Goal: Task Accomplishment & Management: Use online tool/utility

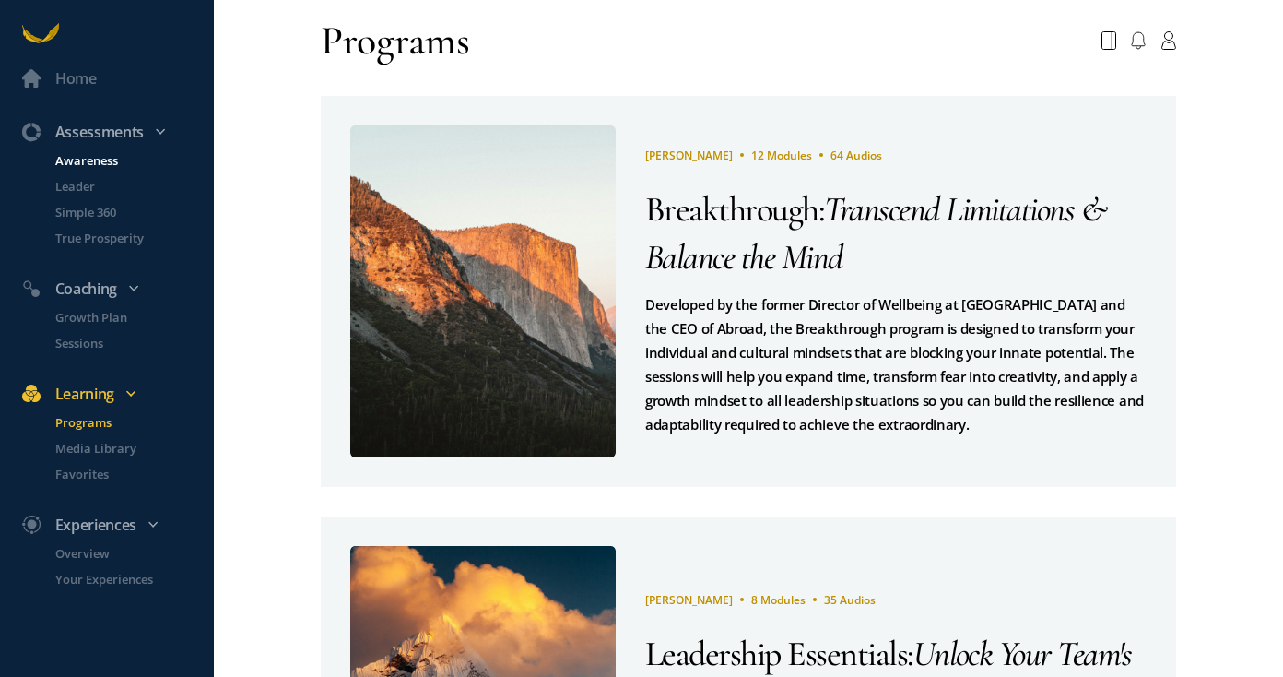
click at [94, 161] on p "Awareness" at bounding box center [132, 160] width 155 height 18
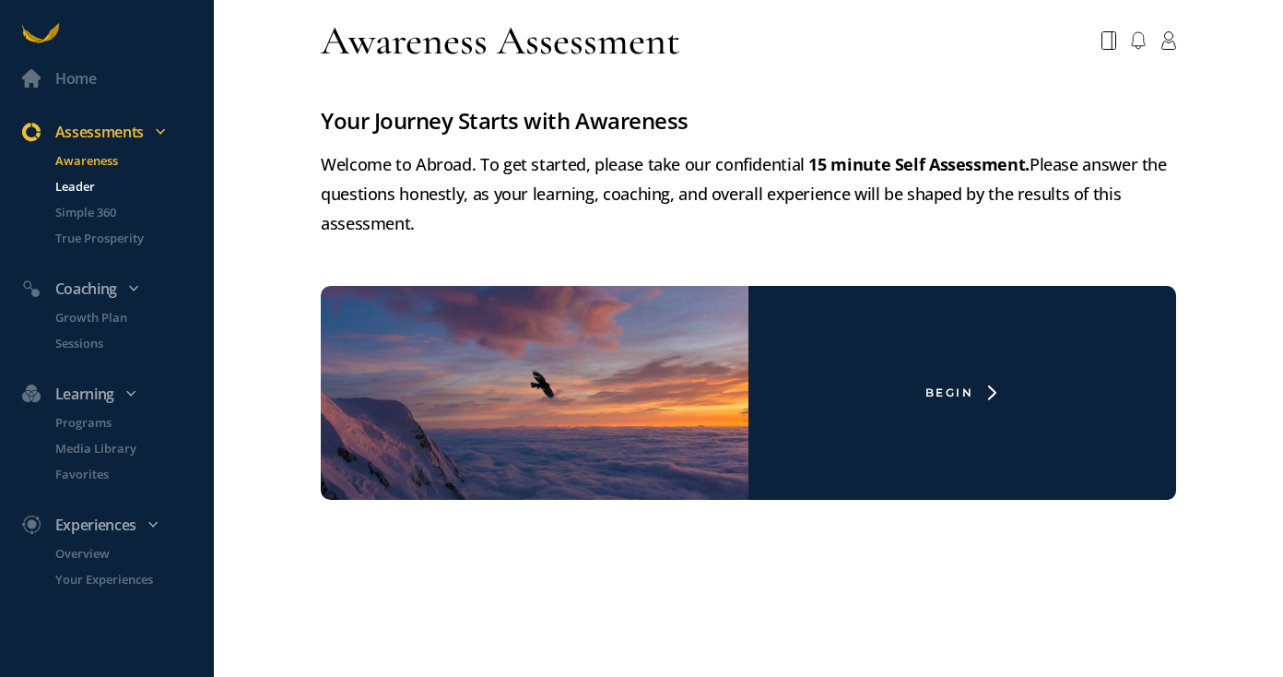
click at [70, 190] on p "Leader" at bounding box center [132, 186] width 155 height 18
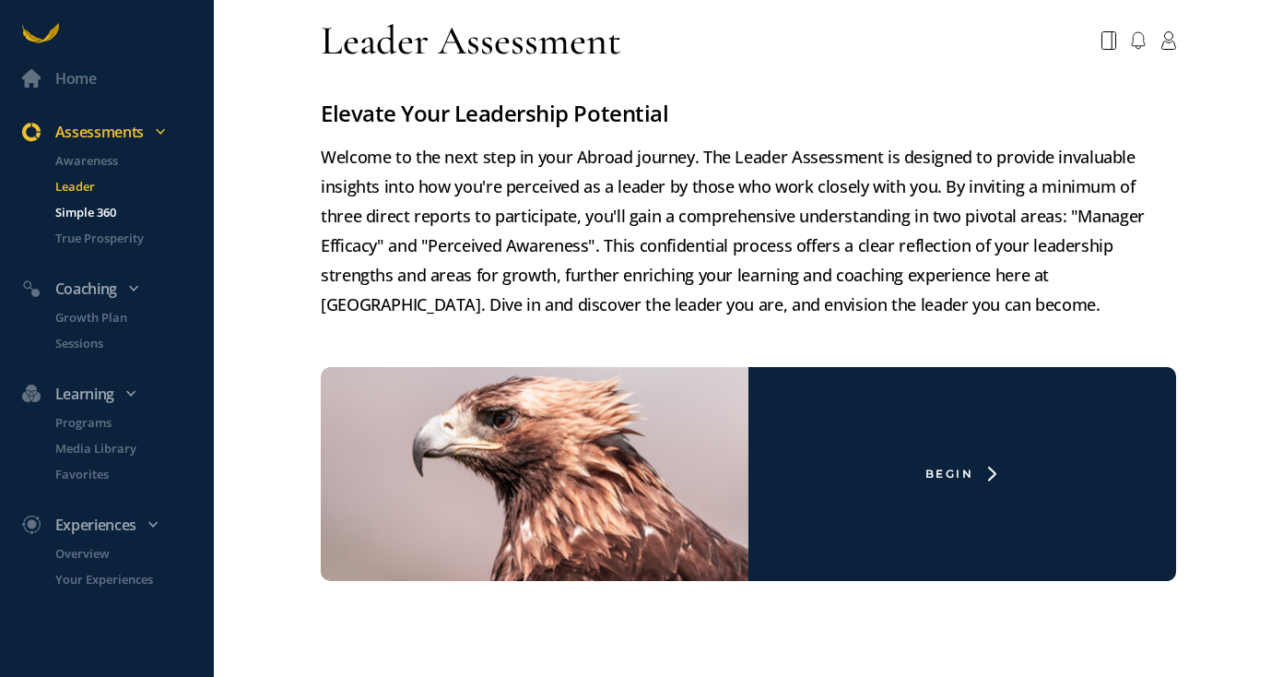
click at [83, 216] on p "Simple 360" at bounding box center [132, 212] width 155 height 18
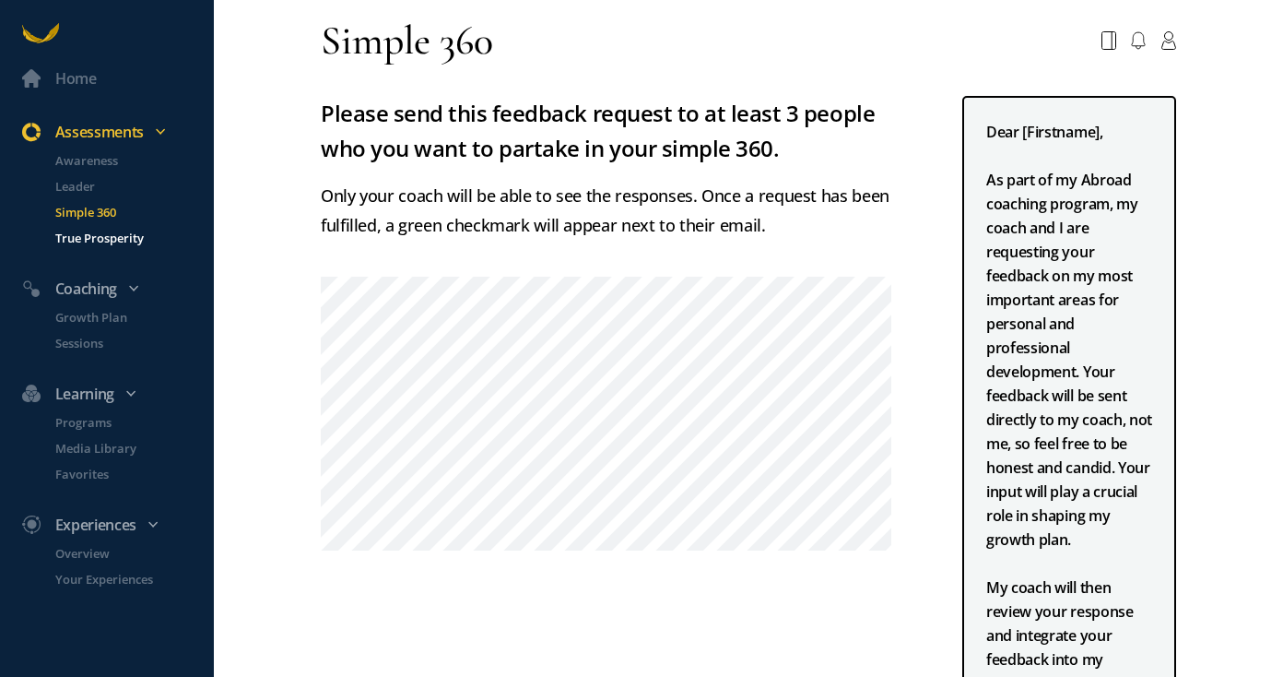
click at [103, 239] on p "True Prosperity" at bounding box center [132, 238] width 155 height 18
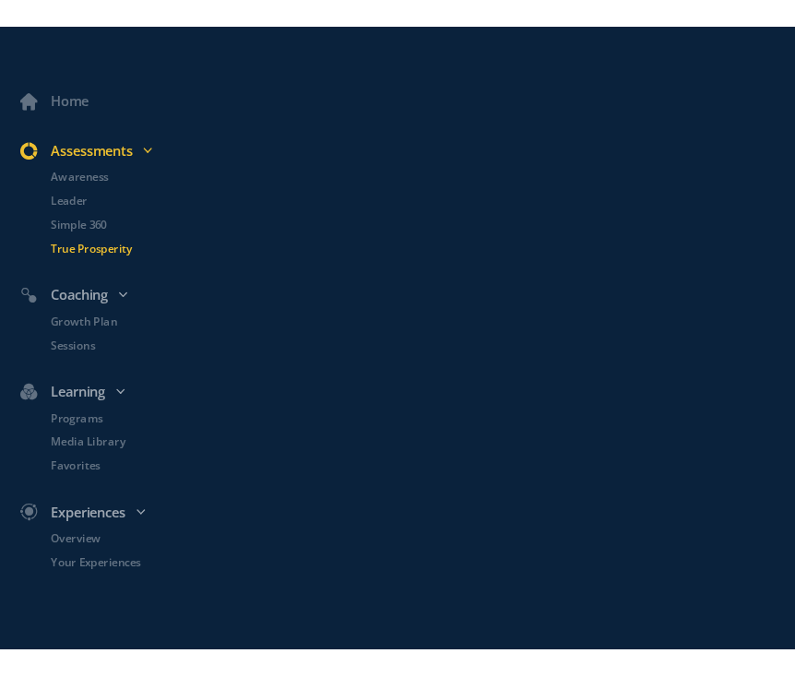
scroll to position [1510, 0]
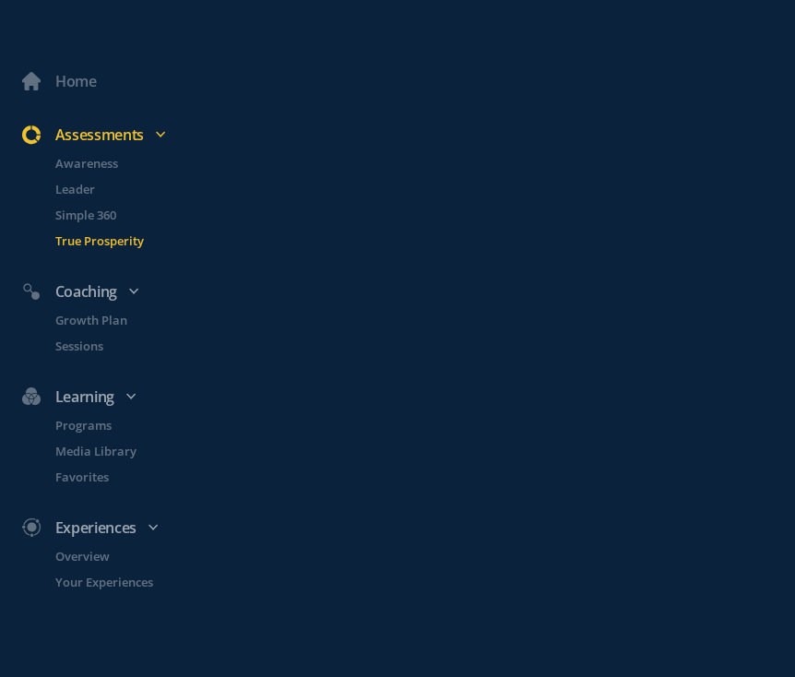
click at [99, 241] on p "True Prosperity" at bounding box center [423, 240] width 736 height 18
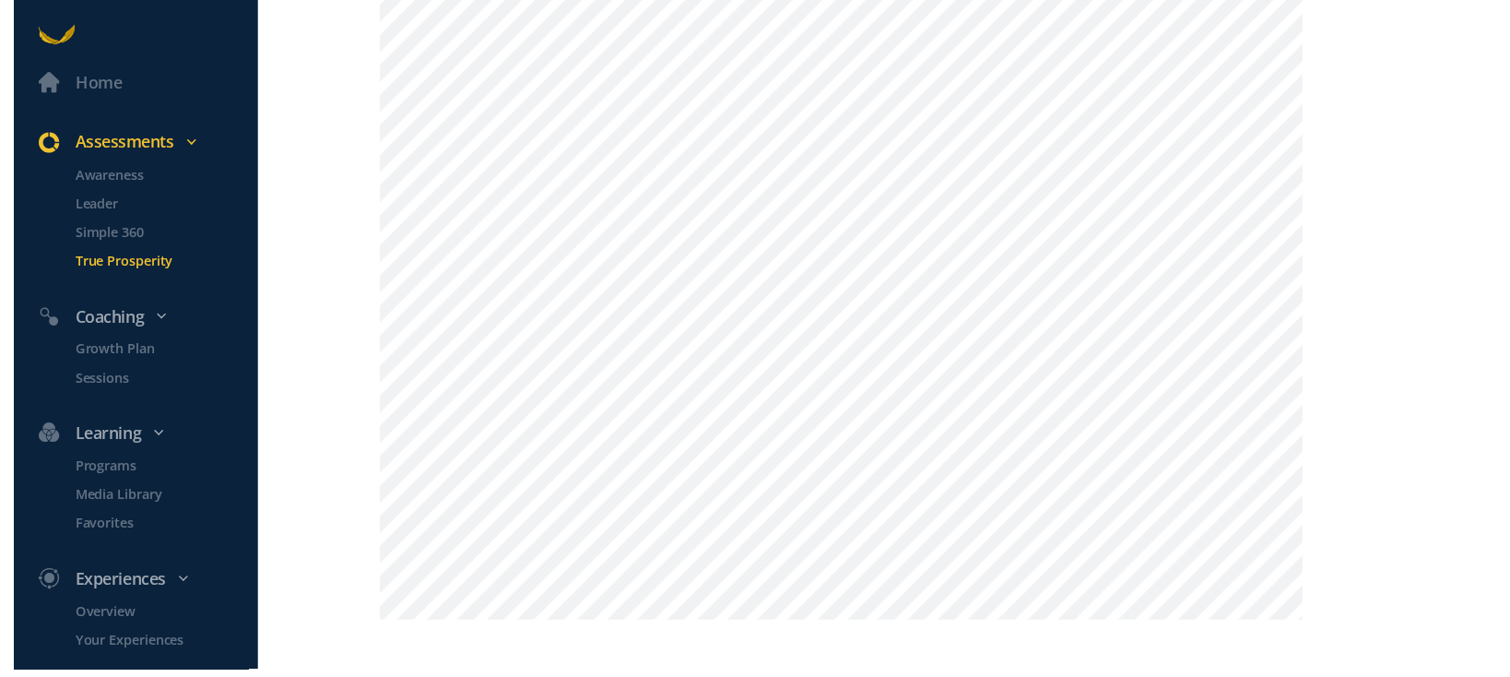
scroll to position [1530, 0]
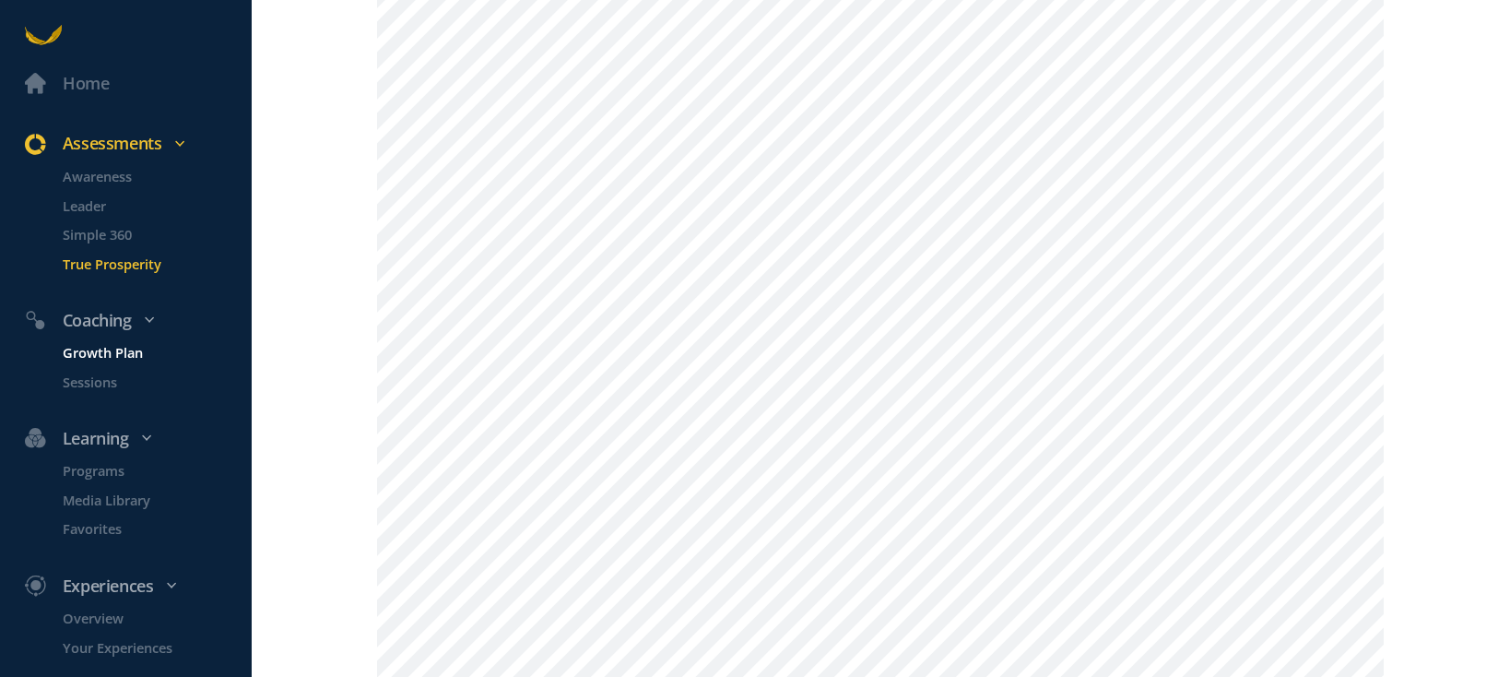
click at [130, 354] on p "Growth Plan" at bounding box center [155, 352] width 185 height 21
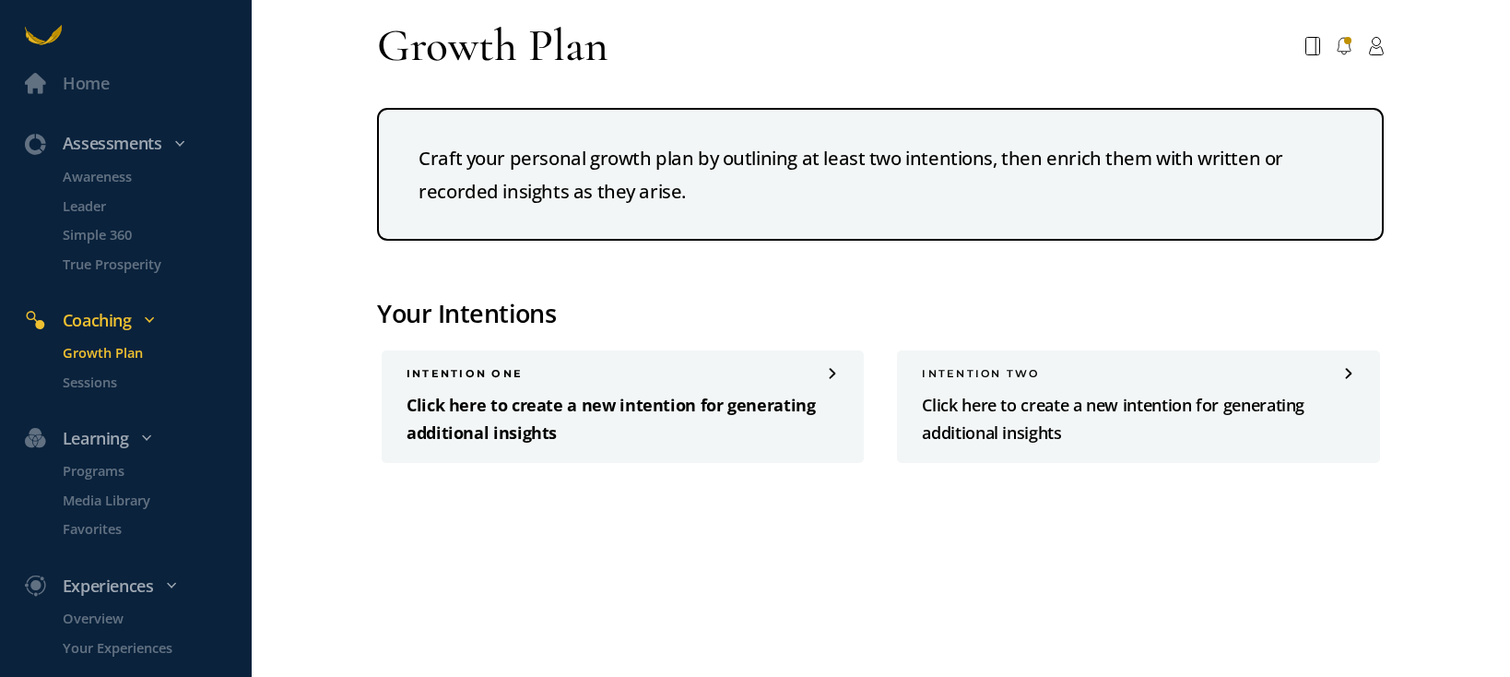
click at [611, 406] on p "Click here to create a new intention for generating additional insights" at bounding box center [622, 419] width 432 height 54
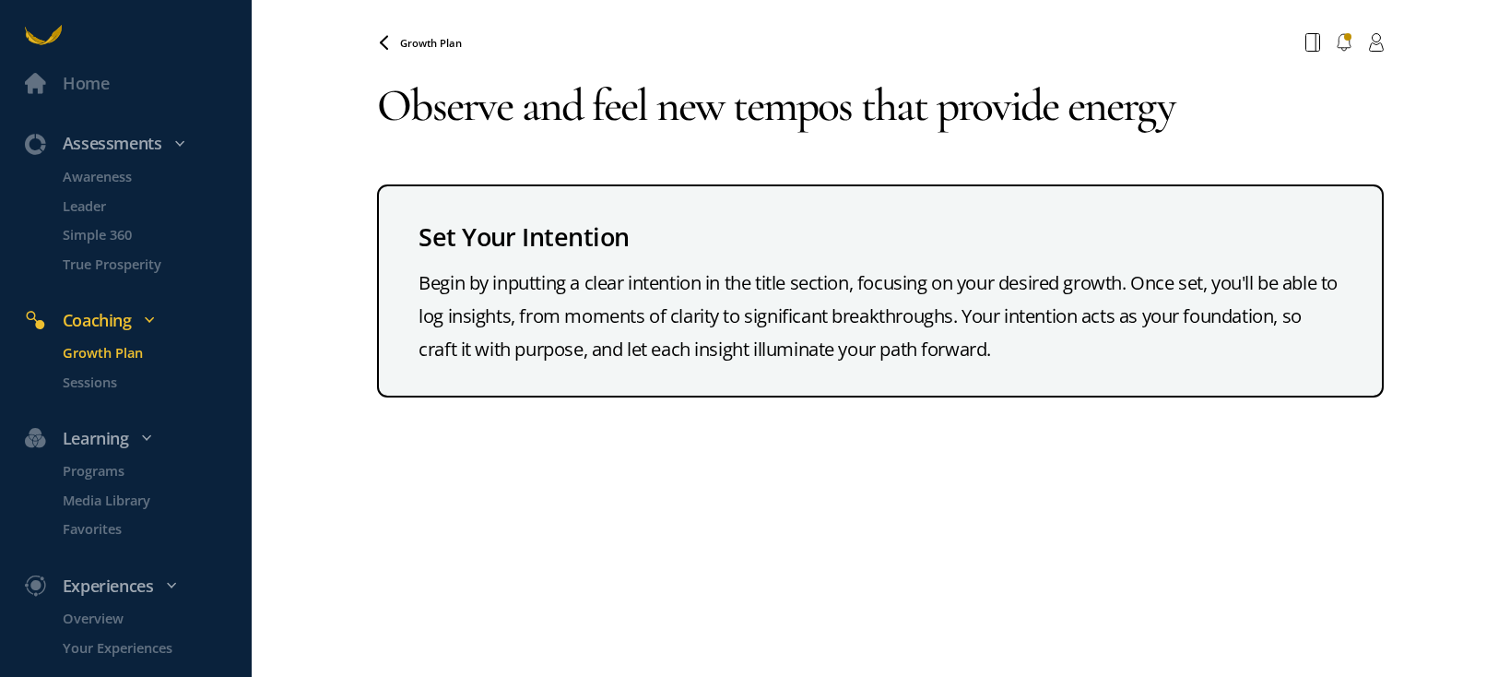
click at [1069, 112] on textarea "Observe and feel new tempos that provide energy" at bounding box center [880, 105] width 1007 height 91
click at [1235, 107] on textarea "Observe and feel new tempos that provide me energy" at bounding box center [880, 105] width 1007 height 91
type textarea "Observe and feel new tempos that provide me energy."
click at [437, 44] on span "Growth Plan" at bounding box center [431, 43] width 62 height 14
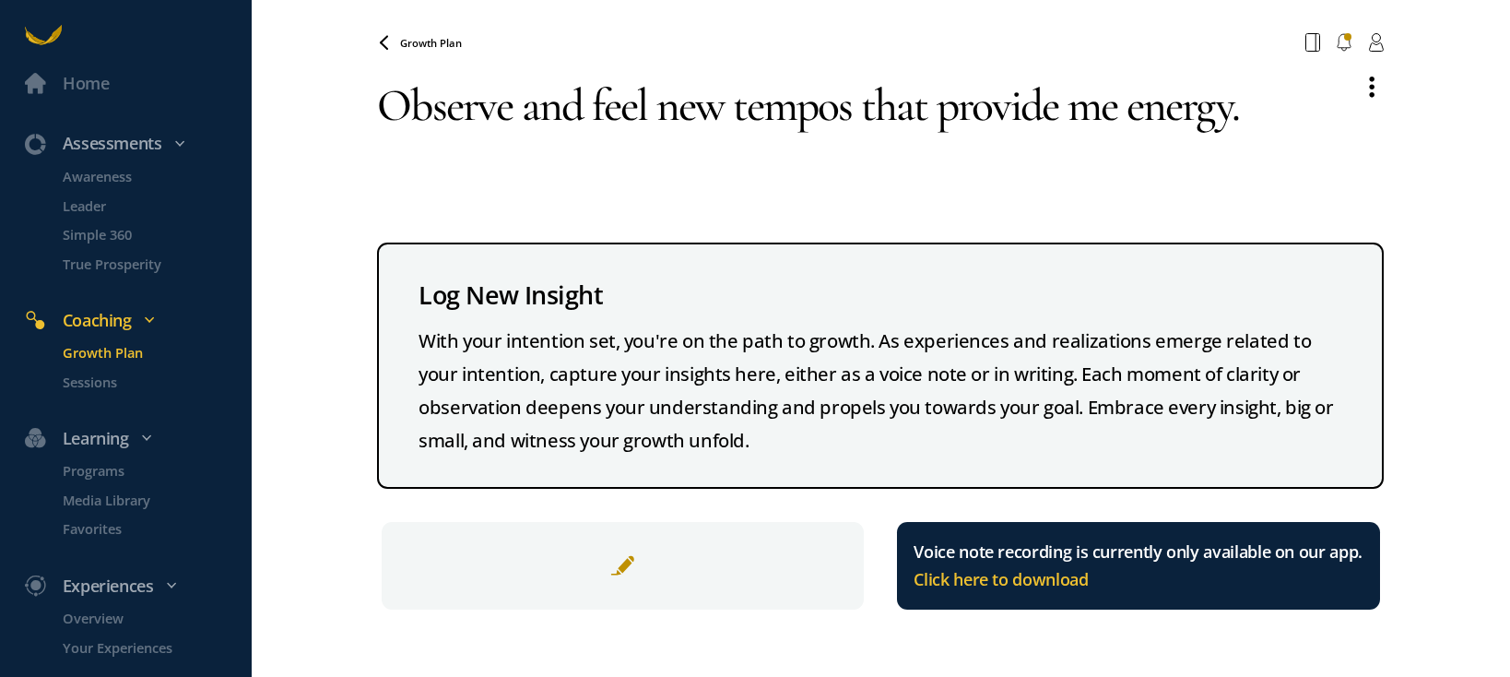
click at [430, 41] on span "Growth Plan" at bounding box center [431, 43] width 62 height 14
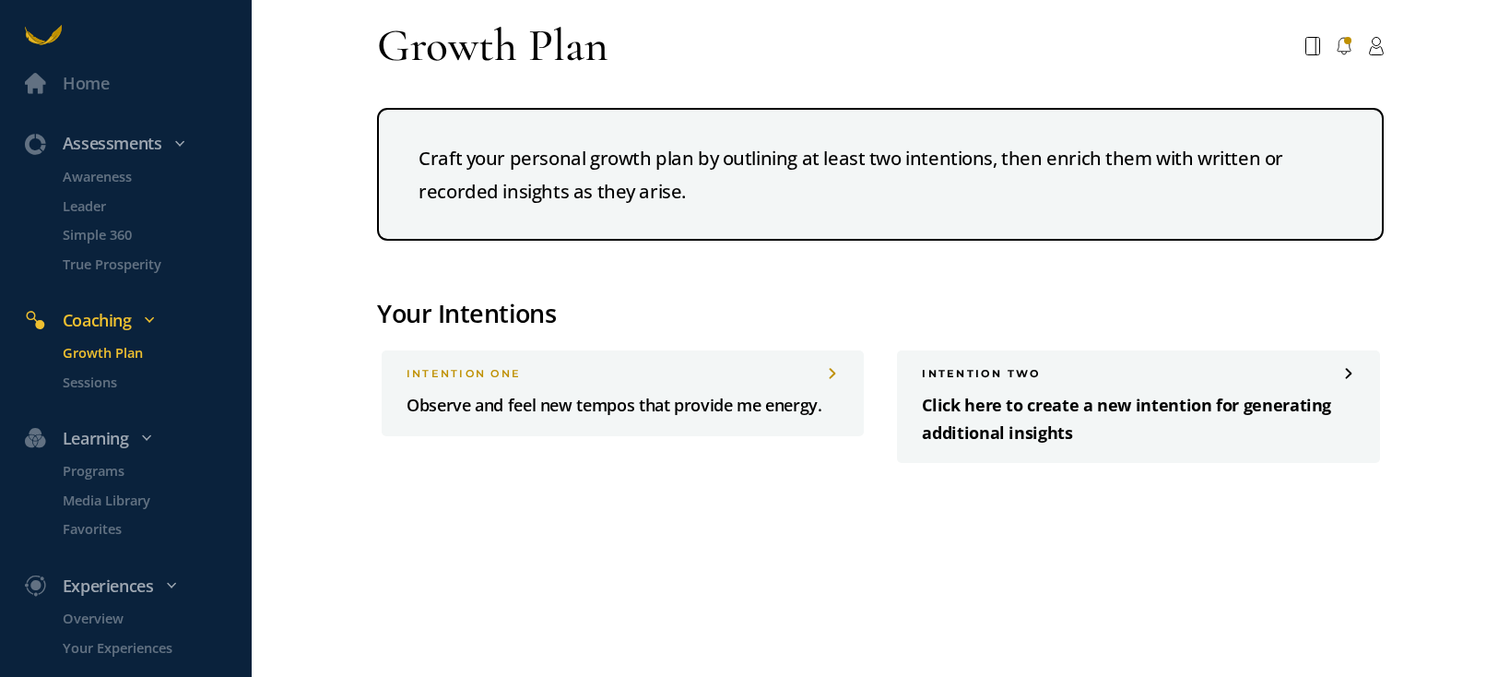
click at [1012, 410] on p "Click here to create a new intention for generating additional insights" at bounding box center [1138, 419] width 432 height 54
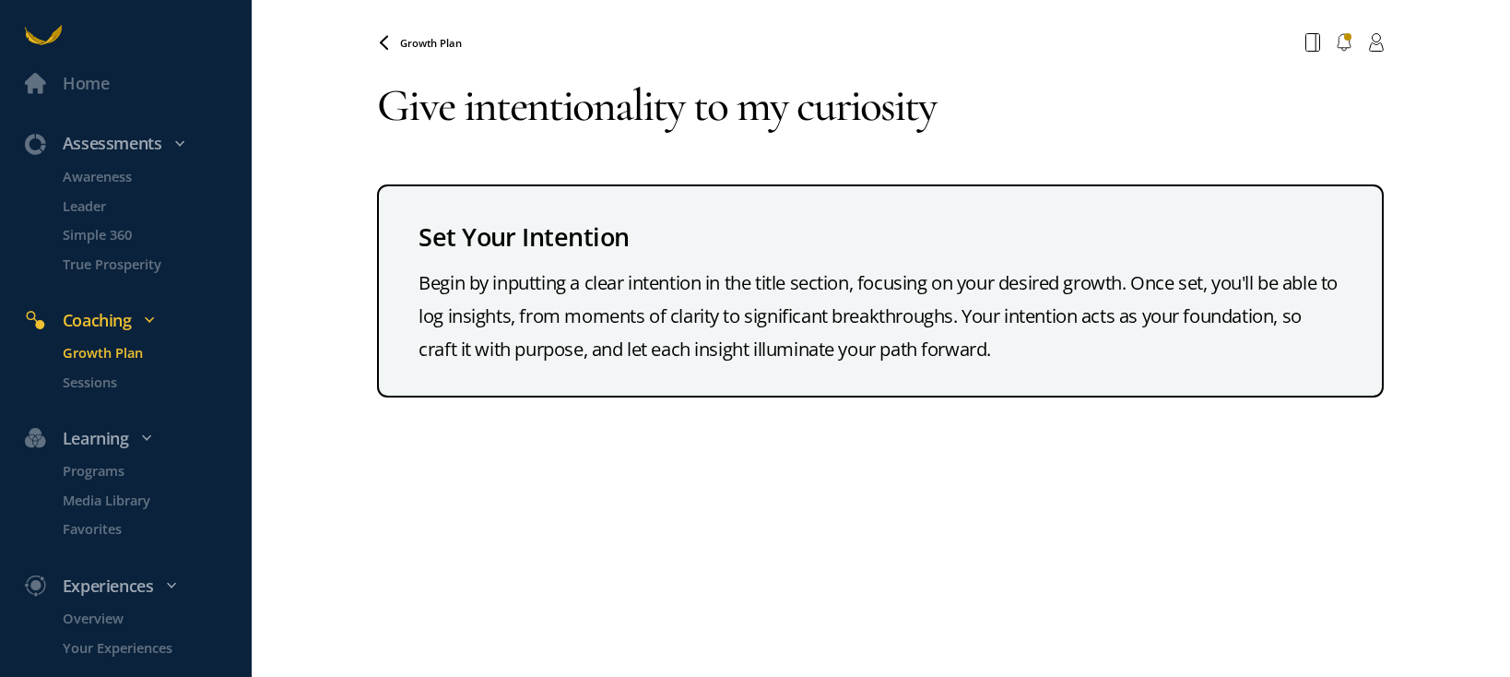
type textarea "Give intentionality to my curiosity"
click at [443, 46] on span "Growth Plan" at bounding box center [431, 43] width 62 height 14
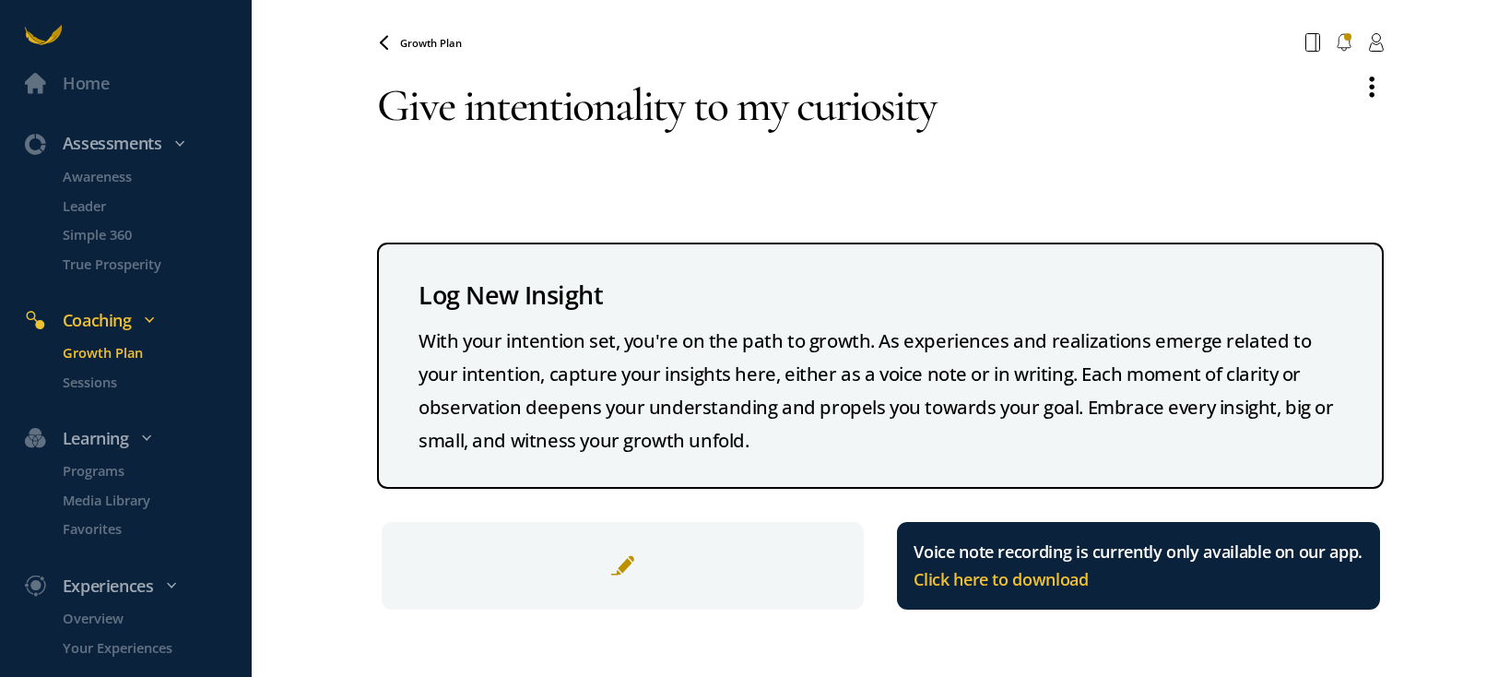
click at [441, 41] on span "Growth Plan" at bounding box center [431, 43] width 62 height 14
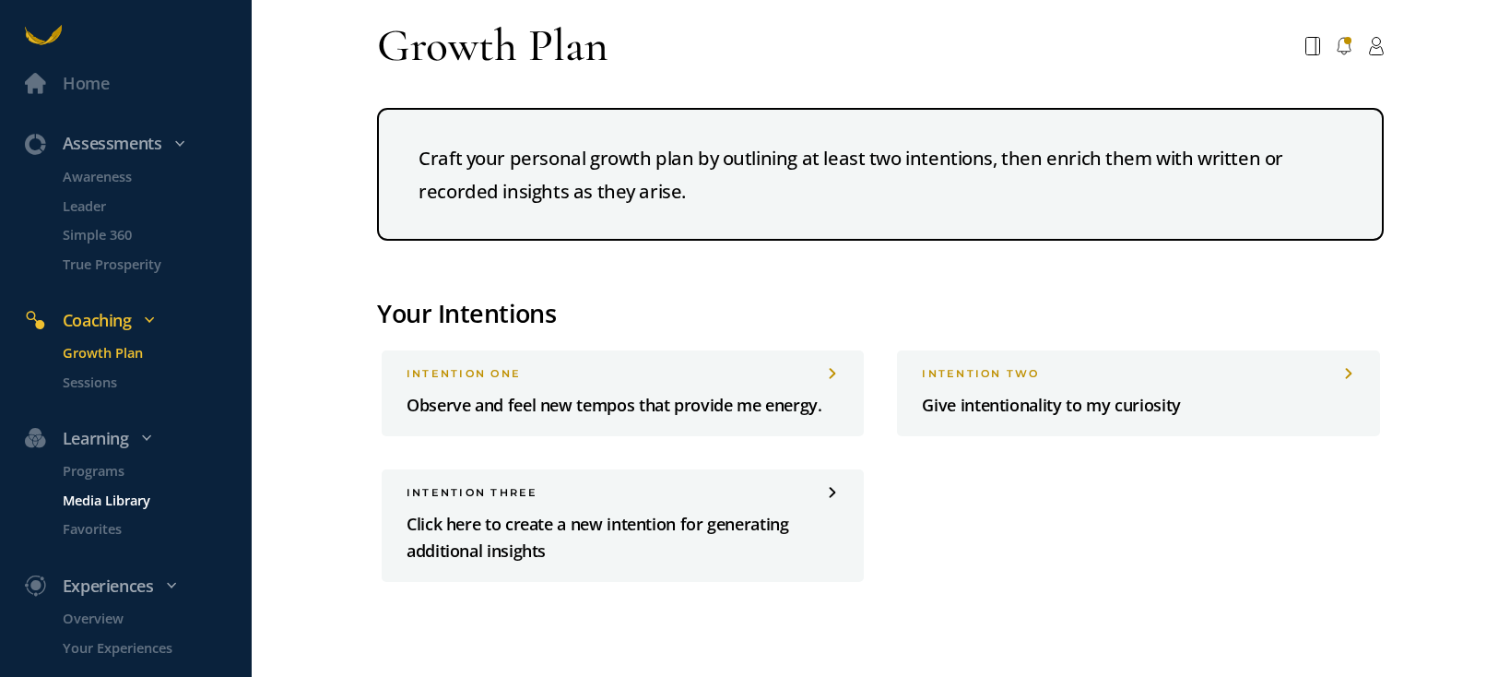
click at [120, 501] on p "Media Library" at bounding box center [155, 499] width 185 height 21
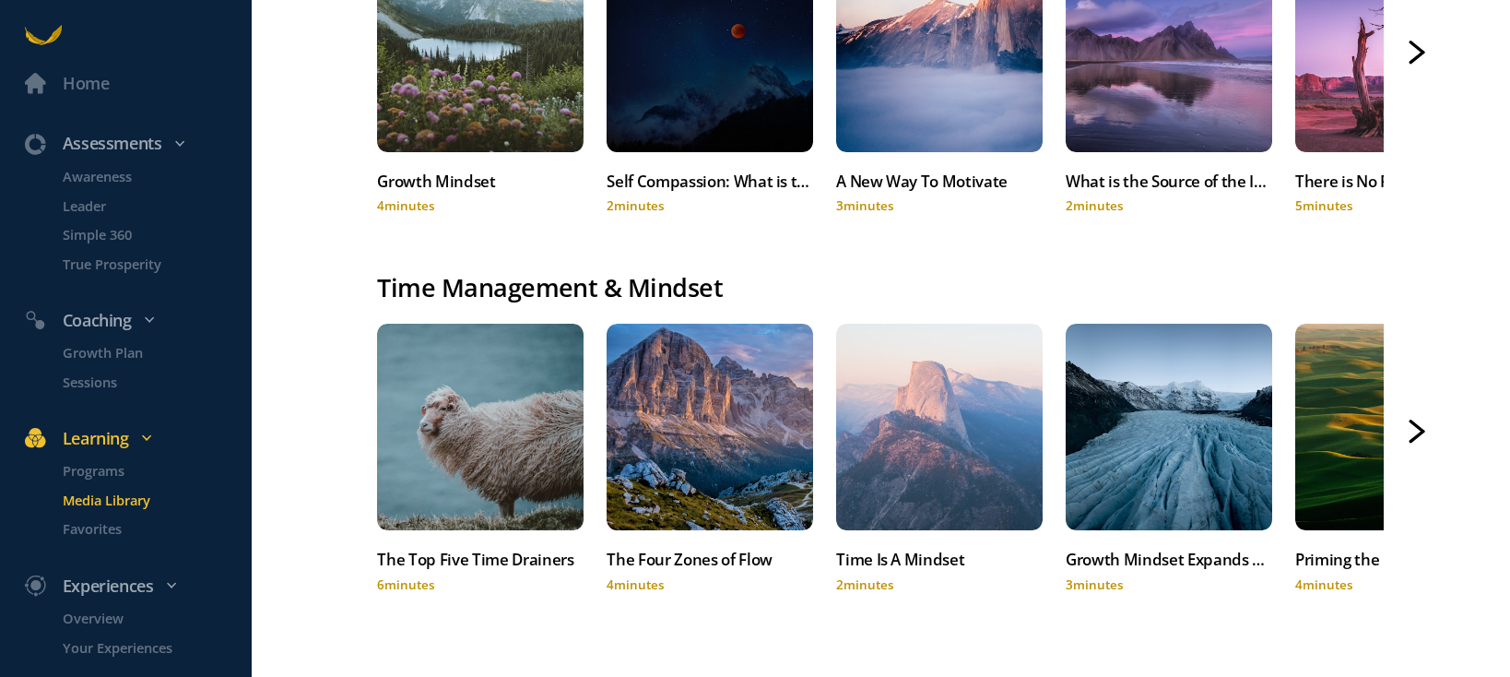
scroll to position [1814, 0]
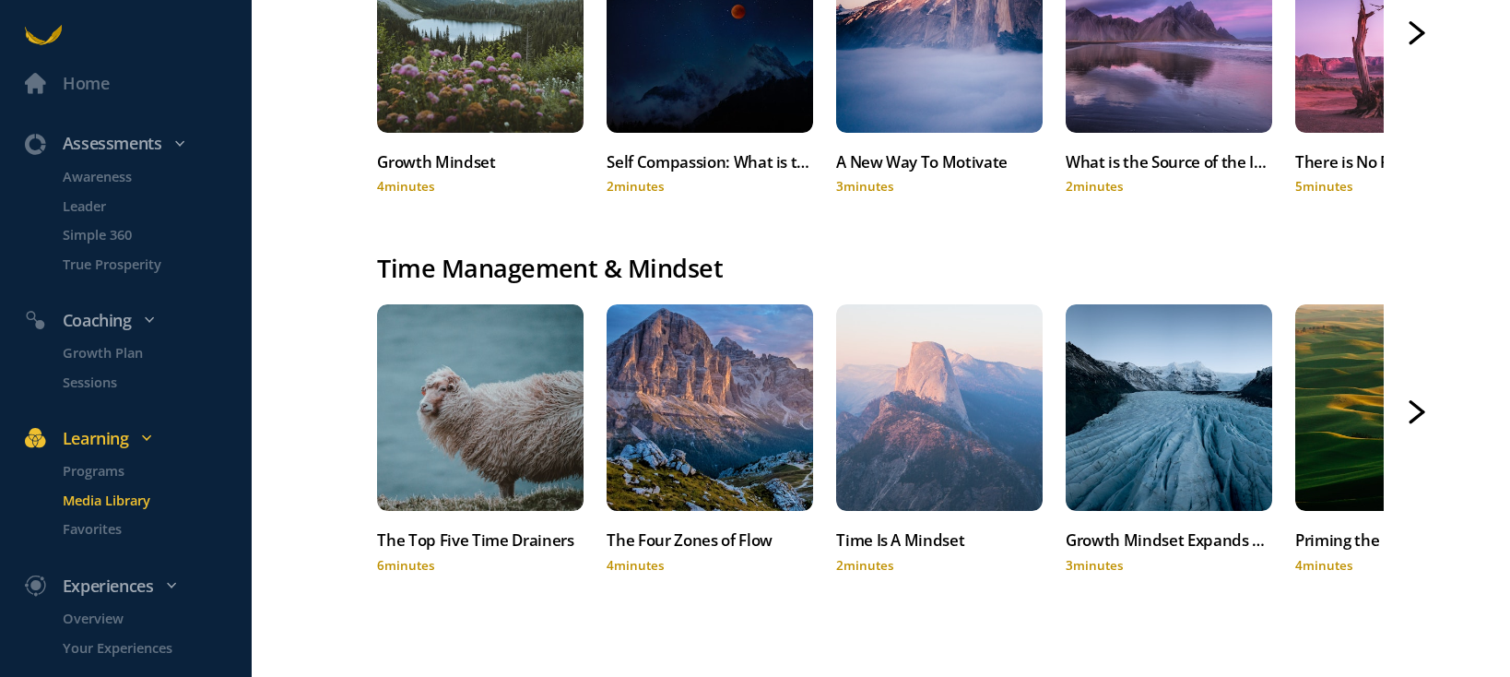
click at [1282, 409] on icon at bounding box center [1417, 406] width 13 height 10
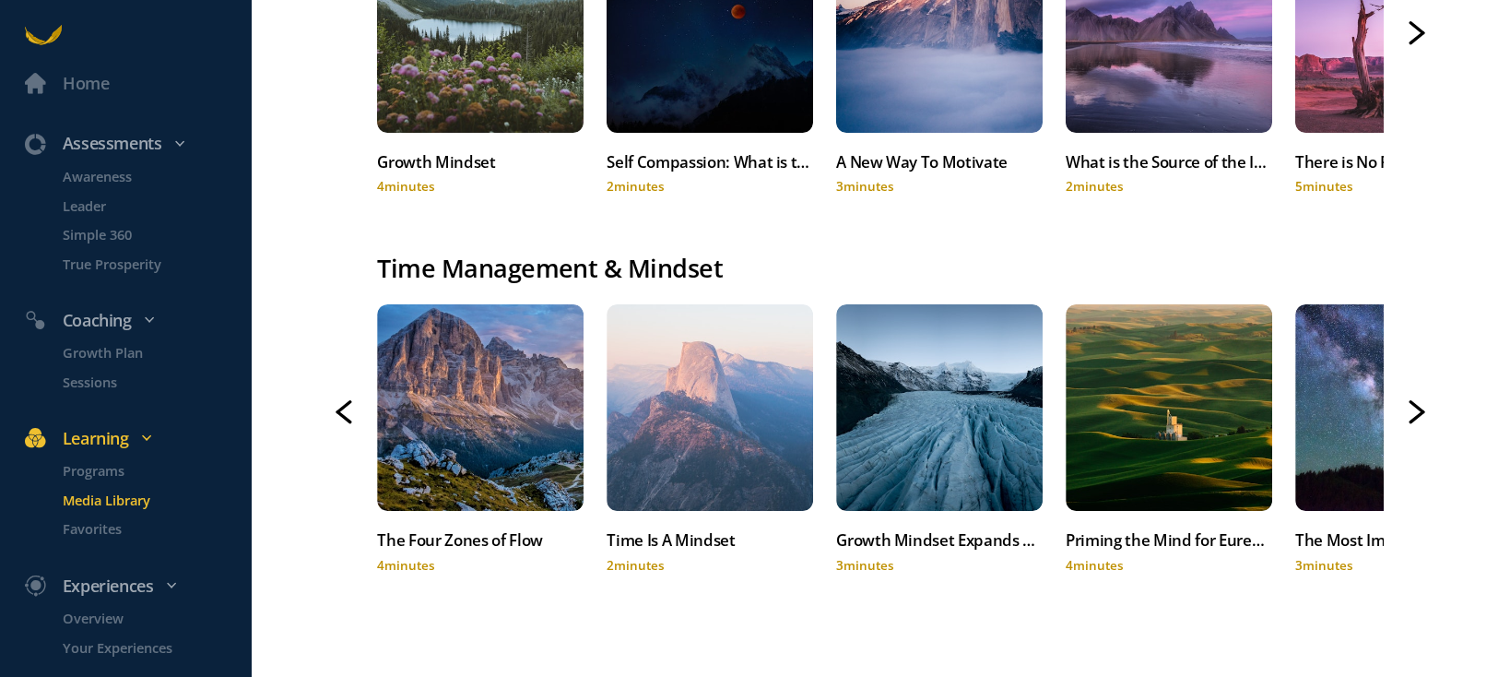
click at [1282, 409] on icon at bounding box center [1416, 412] width 17 height 24
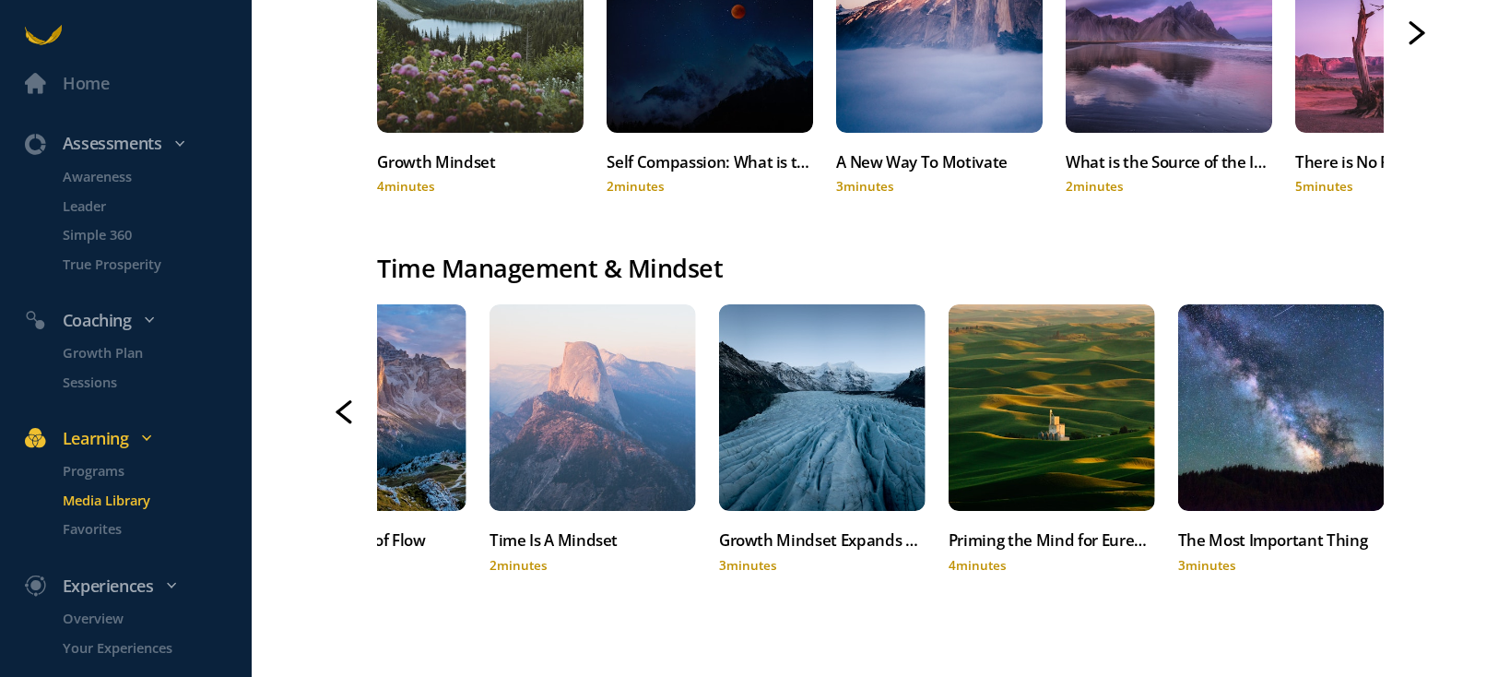
click at [1282, 410] on div at bounding box center [1416, 412] width 17 height 24
click at [339, 413] on icon at bounding box center [344, 416] width 13 height 10
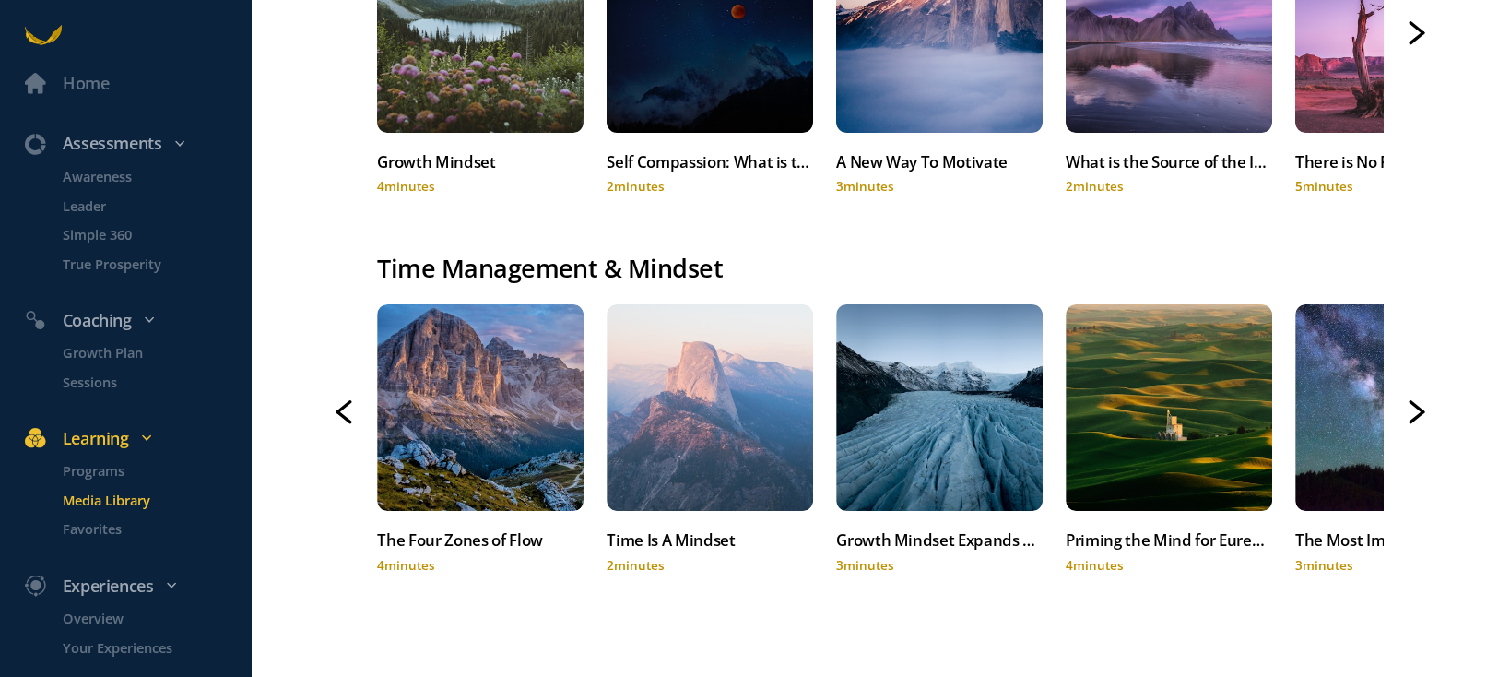
click at [339, 413] on icon at bounding box center [344, 416] width 13 height 10
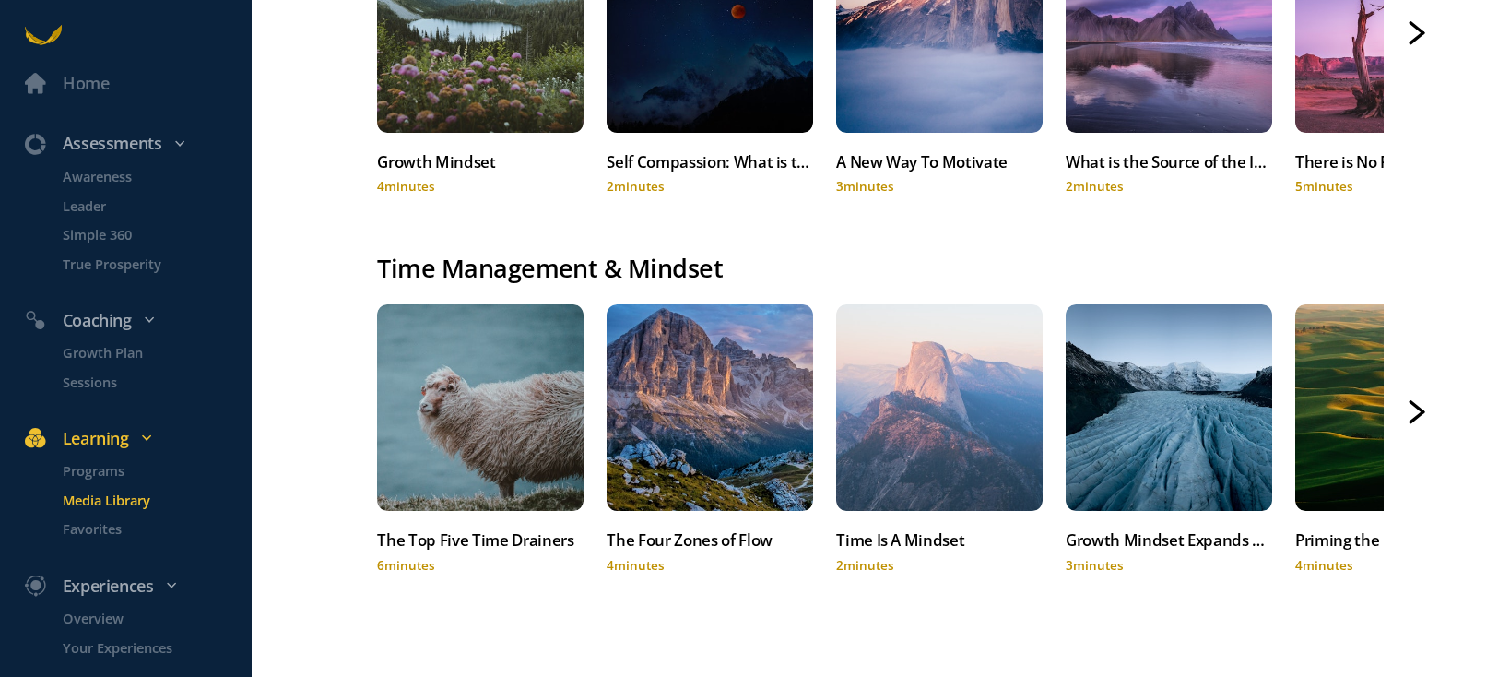
click at [339, 413] on div at bounding box center [344, 412] width 17 height 24
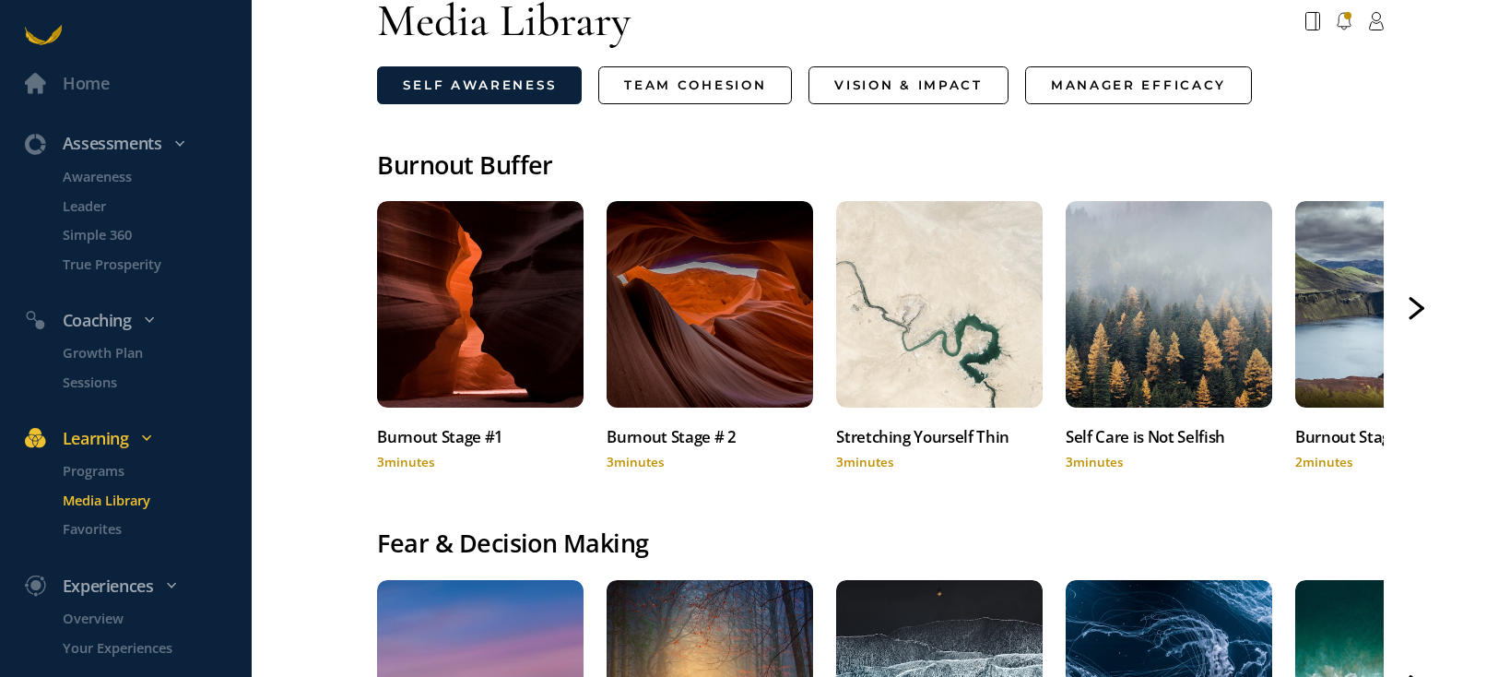
scroll to position [0, 0]
